Goal: Transaction & Acquisition: Subscribe to service/newsletter

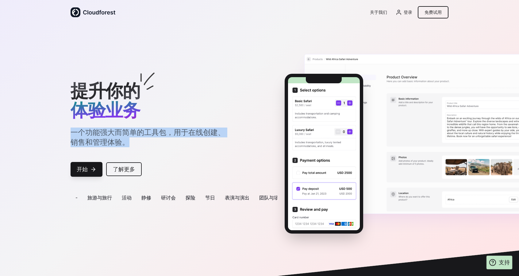
drag, startPoint x: 68, startPoint y: 137, endPoint x: 135, endPoint y: 142, distance: 67.8
click at [135, 142] on div "提升你的 体验业务 一个功能强大而简单的工具包，用于在线创建、销售和管理体验。 开始 了解更多 - 旅游与旅行 活动 静修 研讨会 探险 节日 表演与演出 团…" at bounding box center [259, 154] width 393 height 160
click at [436, 10] on font "免费试用" at bounding box center [433, 12] width 17 height 5
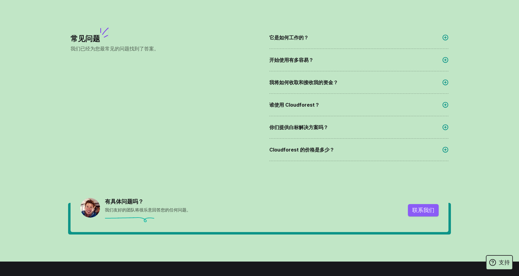
scroll to position [965, 0]
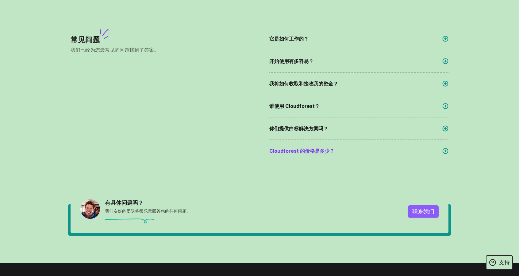
click at [444, 150] on icon at bounding box center [446, 151] width 6 height 6
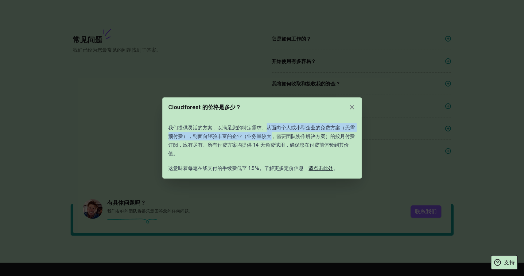
drag, startPoint x: 268, startPoint y: 129, endPoint x: 268, endPoint y: 140, distance: 10.4
click at [268, 140] on p "我们提供灵活的方案，以满足您的特定需求。从面向个人或小型企业的免费方案（无需预付费），到面向经验丰富的企业（业务量较大，需要团队协作解决方案）的按月付费订阅，…" at bounding box center [262, 140] width 187 height 34
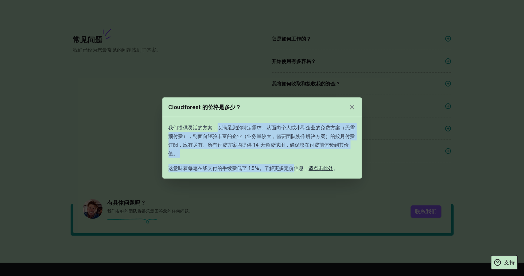
drag, startPoint x: 219, startPoint y: 129, endPoint x: 293, endPoint y: 171, distance: 84.5
click at [293, 171] on div "我们提供灵活的方案，以满足您的特定需求。从面向个人或小型企业的免费方案（无需预付费），到面向经验丰富的企业（业务量较大，需要团队协作解决方案）的按月付费订阅，…" at bounding box center [262, 147] width 187 height 49
click at [324, 170] on font "请点击此处" at bounding box center [321, 168] width 25 height 6
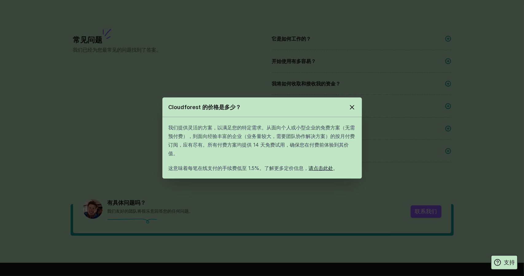
click at [350, 109] on line at bounding box center [352, 107] width 4 height 4
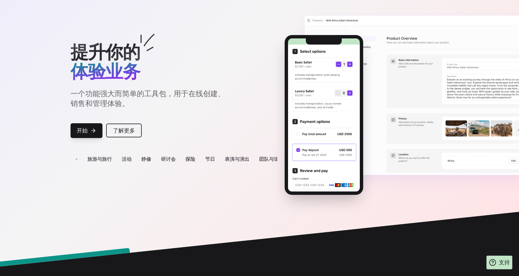
scroll to position [0, 0]
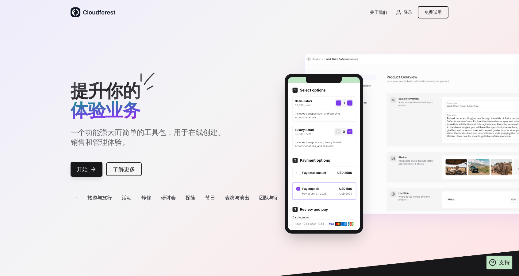
click at [125, 169] on font "了解更多" at bounding box center [124, 169] width 22 height 6
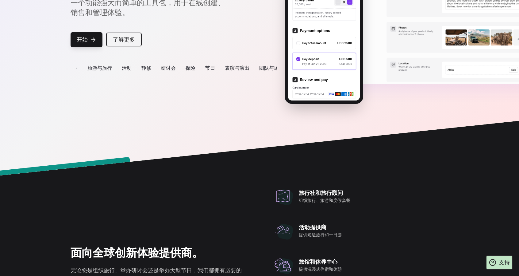
scroll to position [278, 0]
